Goal: Transaction & Acquisition: Purchase product/service

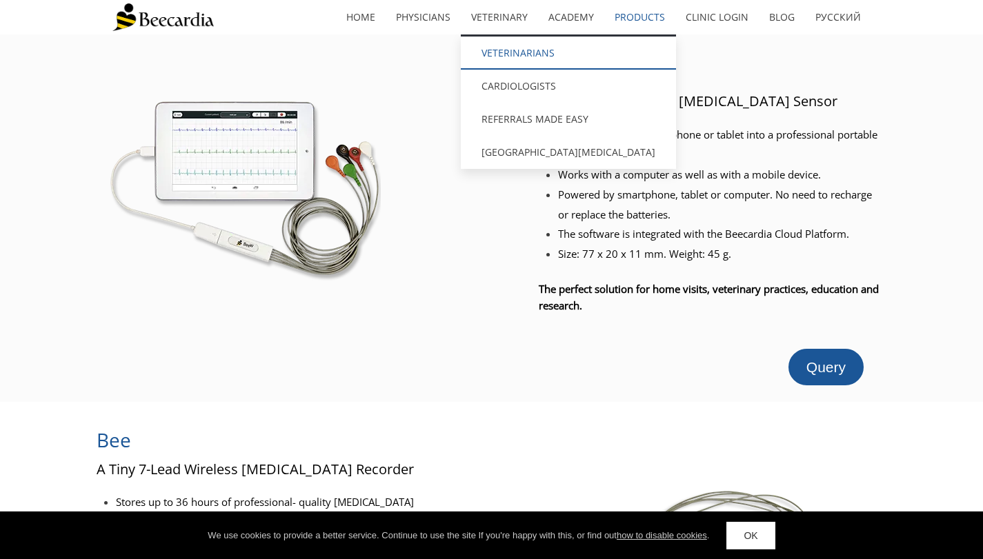
click at [510, 48] on link "Veterinarians" at bounding box center [568, 53] width 215 height 33
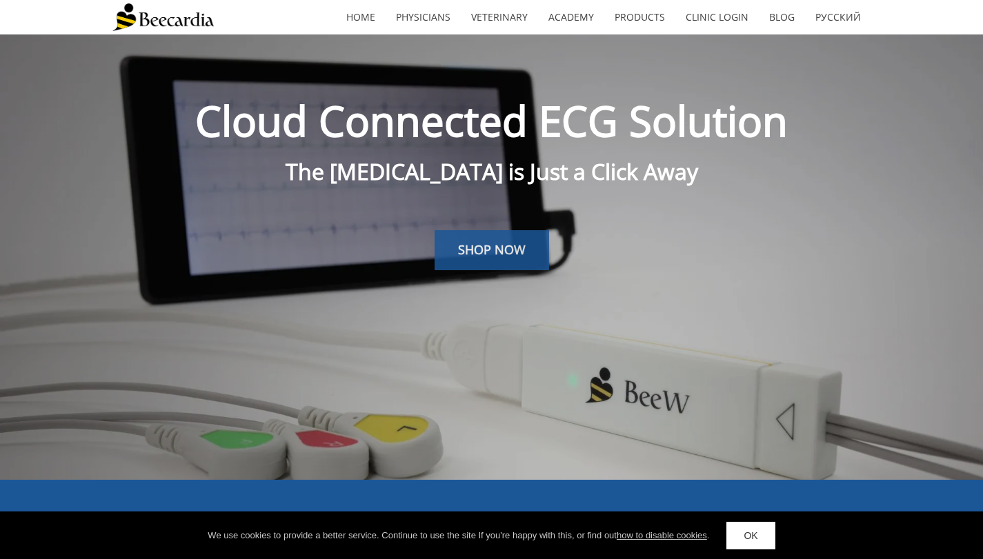
click at [500, 257] on span "SHOP NOW" at bounding box center [492, 249] width 68 height 17
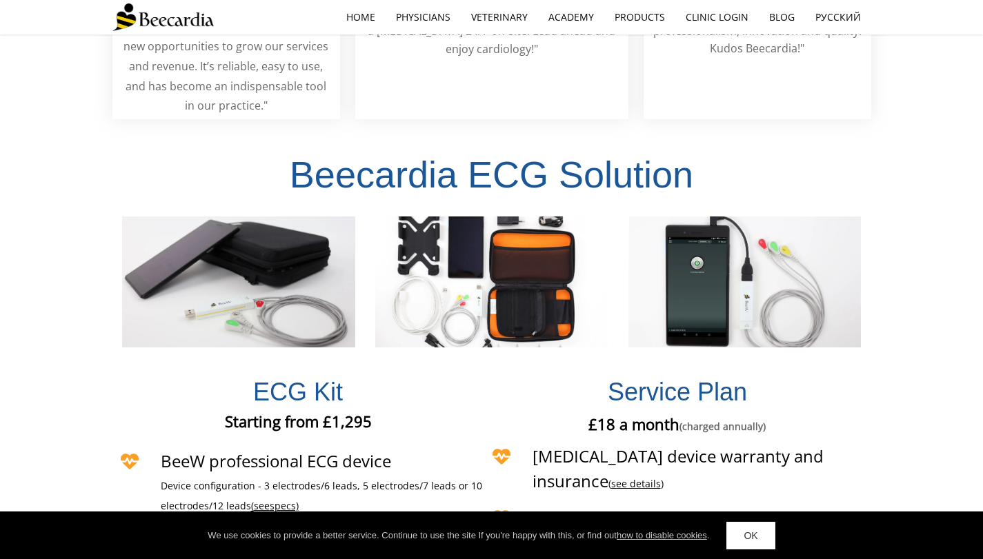
scroll to position [2805, 0]
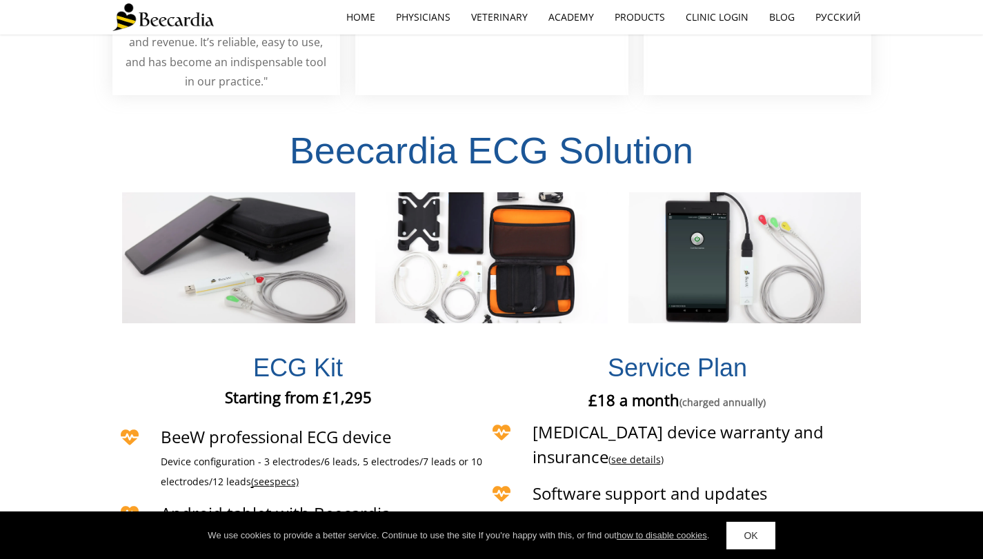
click at [266, 475] on span "see" at bounding box center [262, 481] width 16 height 13
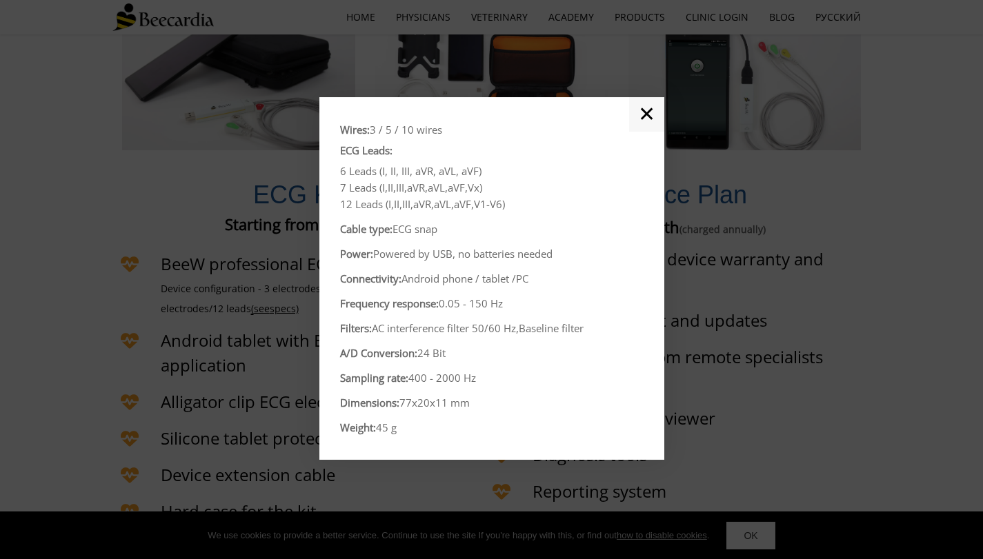
scroll to position [3012, 0]
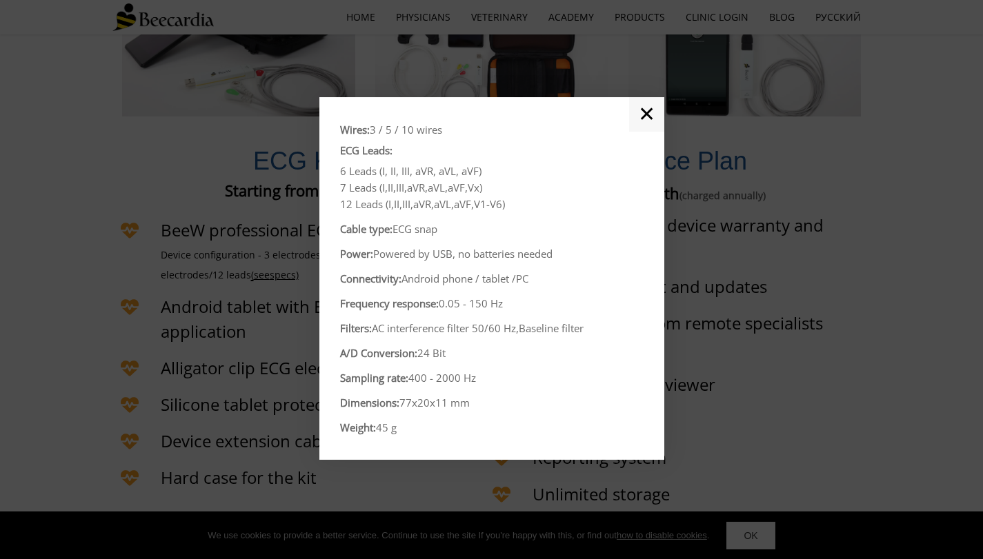
click at [655, 120] on link "✕" at bounding box center [646, 114] width 35 height 34
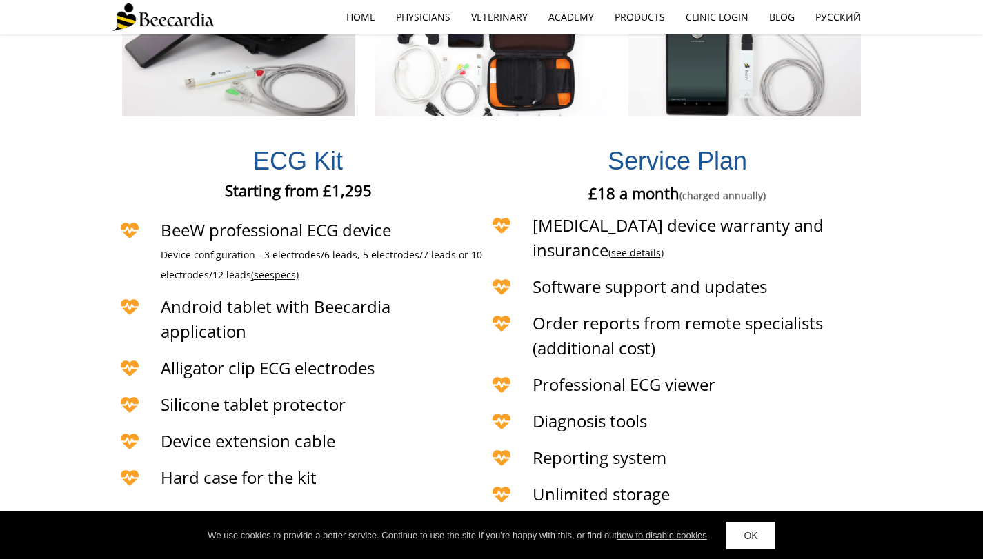
click at [264, 268] on span "see" at bounding box center [262, 274] width 16 height 13
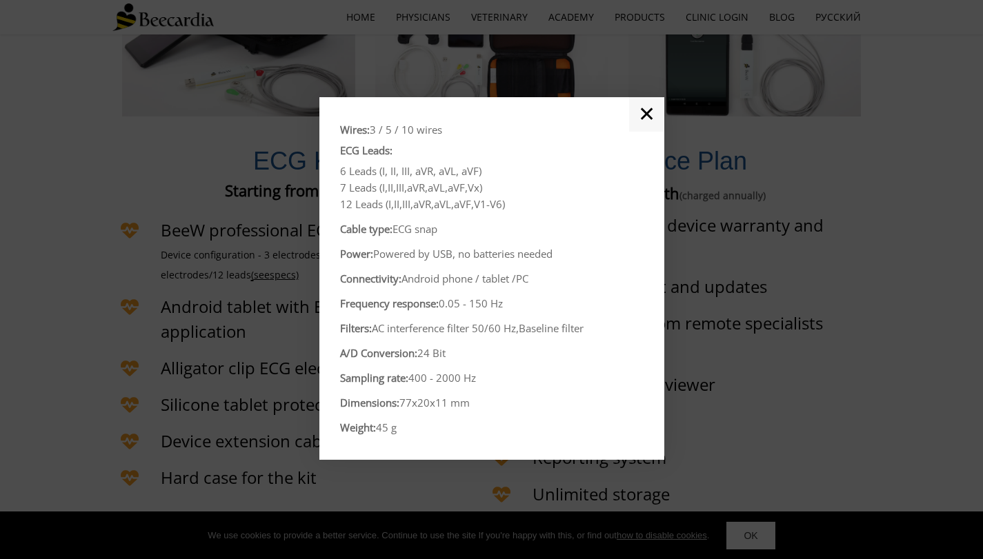
click at [637, 112] on link "✕" at bounding box center [646, 114] width 35 height 34
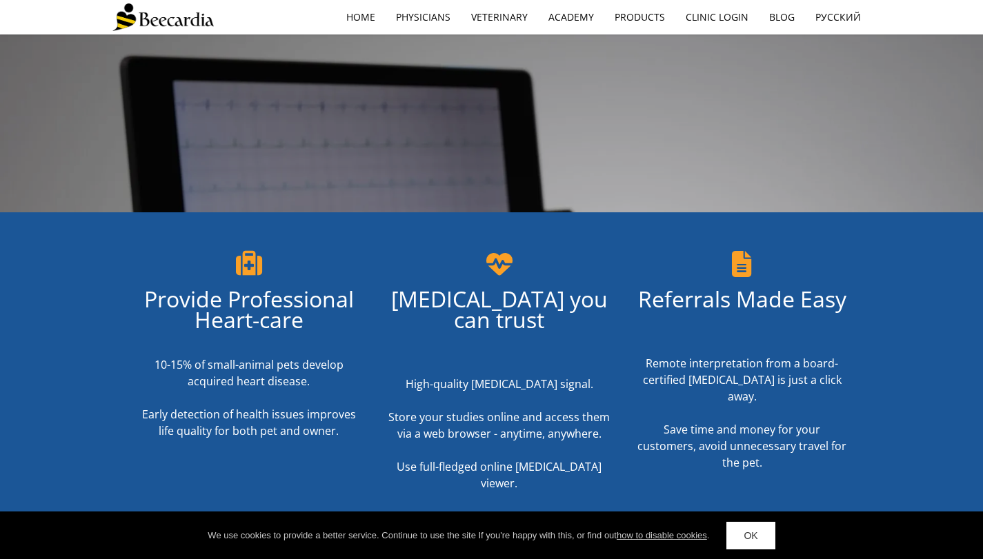
scroll to position [183, 0]
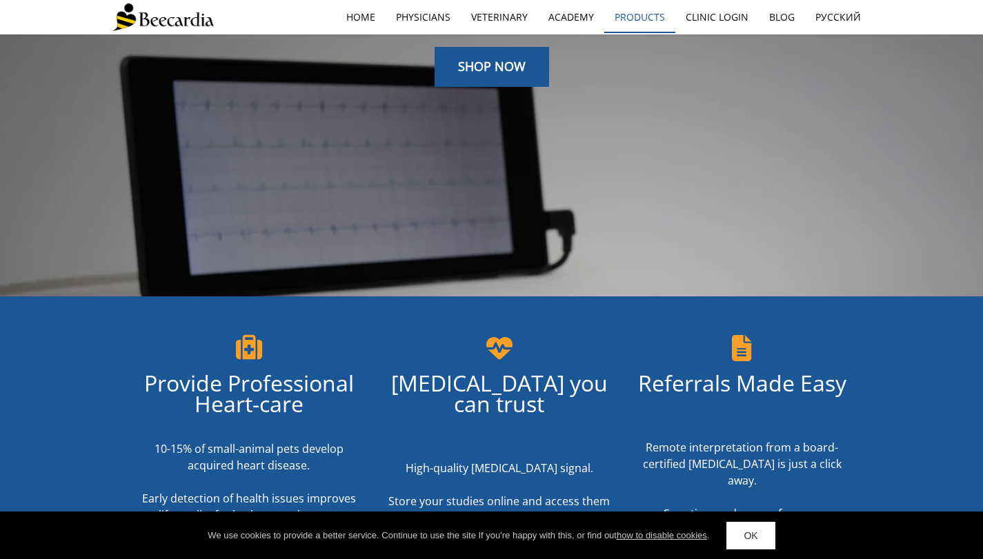
click at [626, 23] on link "Products" at bounding box center [639, 17] width 71 height 32
